Goal: Check status

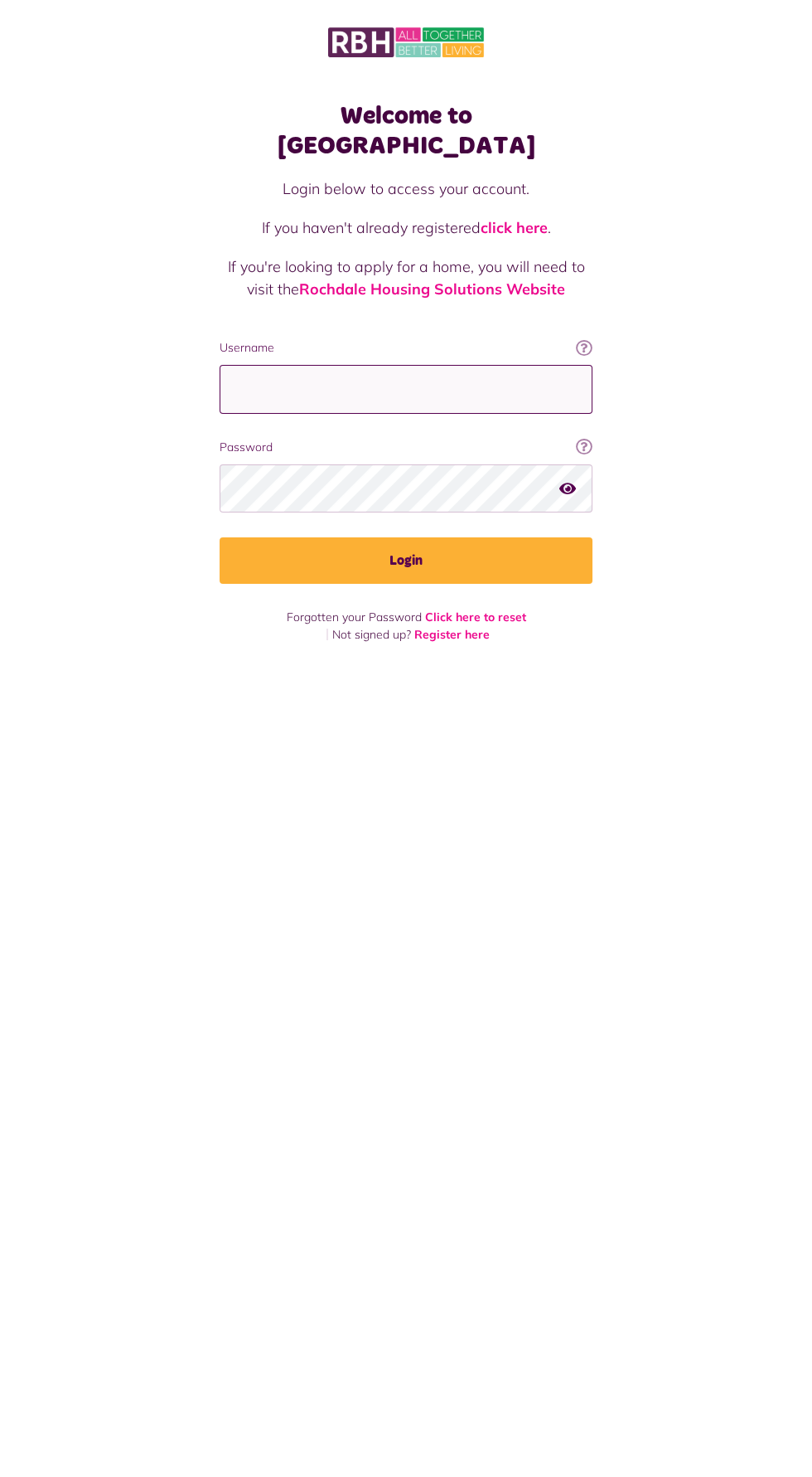
click at [429, 365] on input "Username" at bounding box center [406, 389] width 373 height 49
type input "**********"
click at [220, 537] on button "Login" at bounding box center [406, 560] width 373 height 47
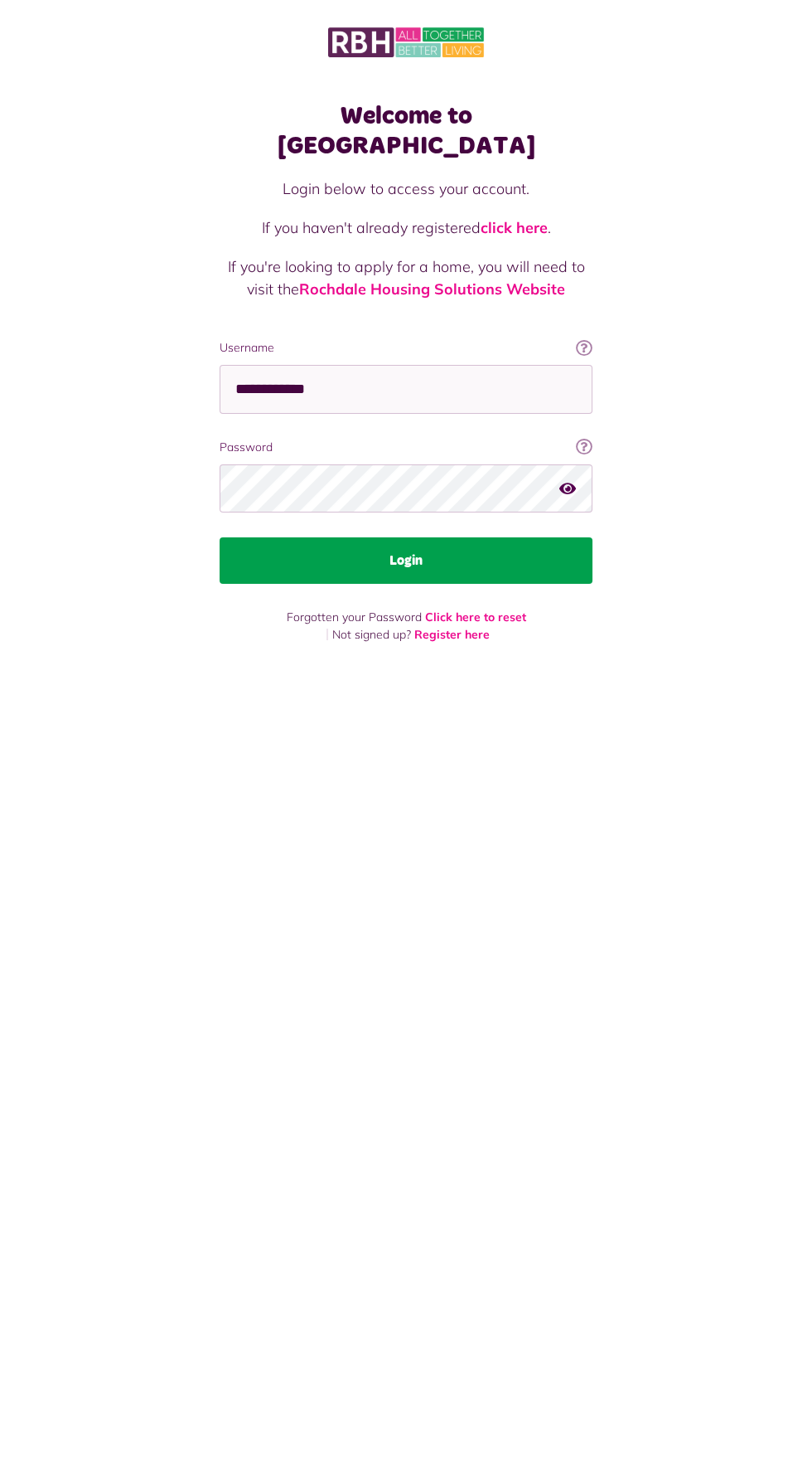
click at [474, 542] on button "Login" at bounding box center [406, 560] width 373 height 47
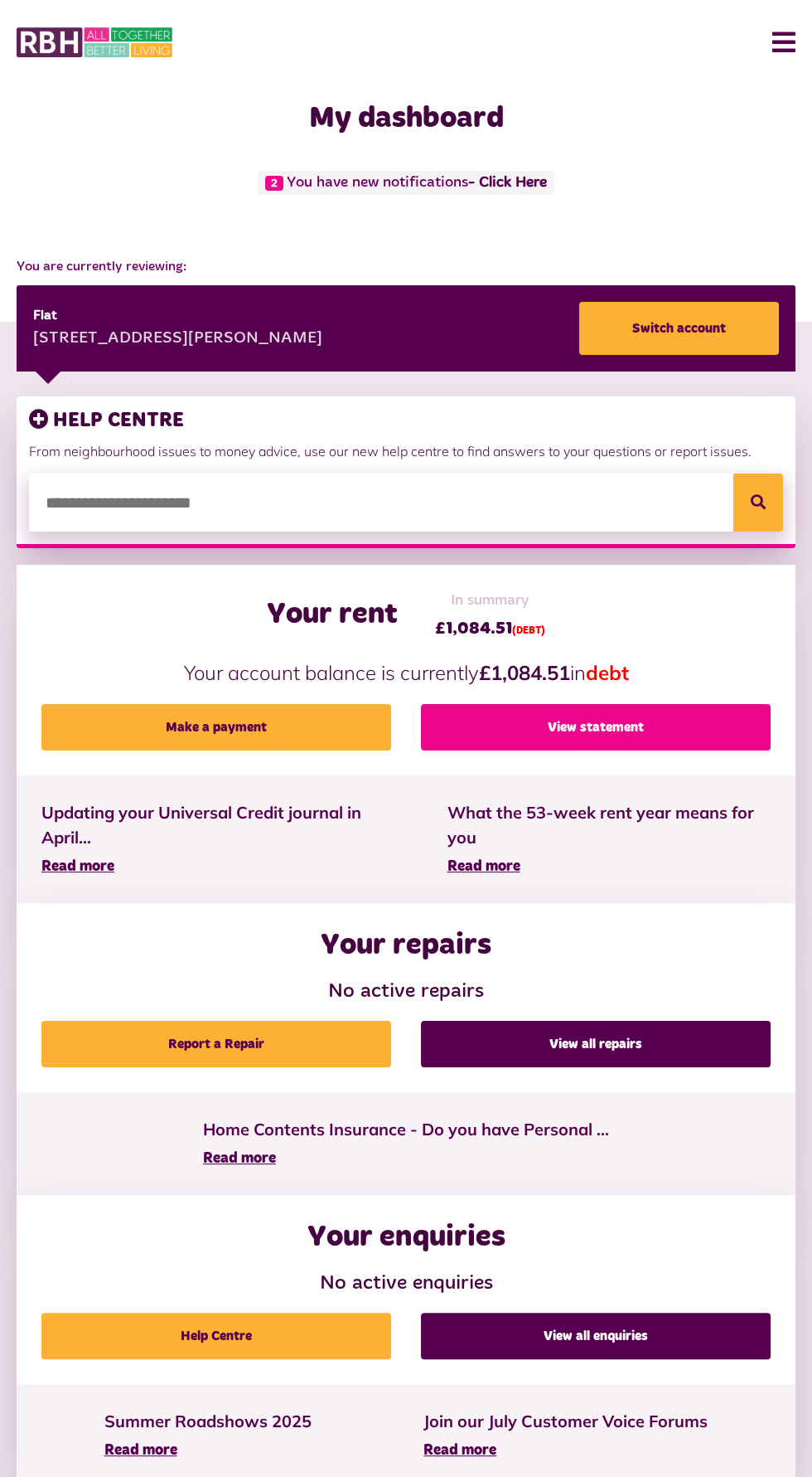
click at [721, 717] on link "View statement" at bounding box center [596, 728] width 350 height 47
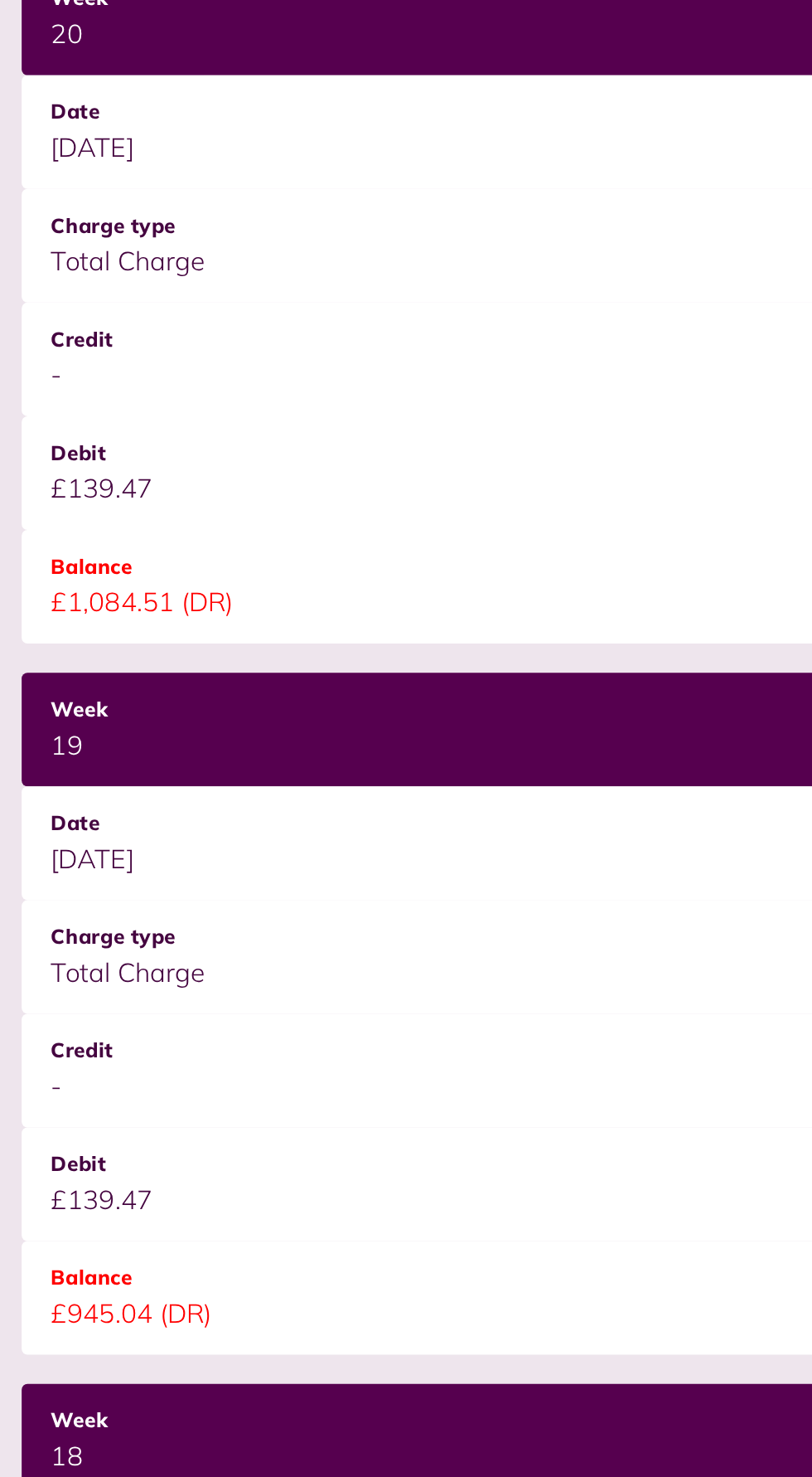
scroll to position [290, 0]
